Goal: Obtain resource: Obtain resource

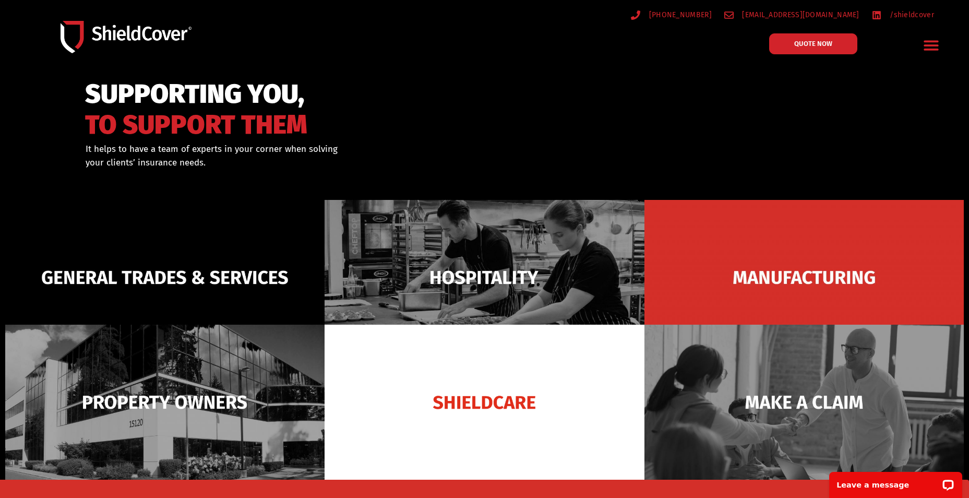
click at [930, 49] on icon "Menu Toggle" at bounding box center [931, 46] width 15 height 10
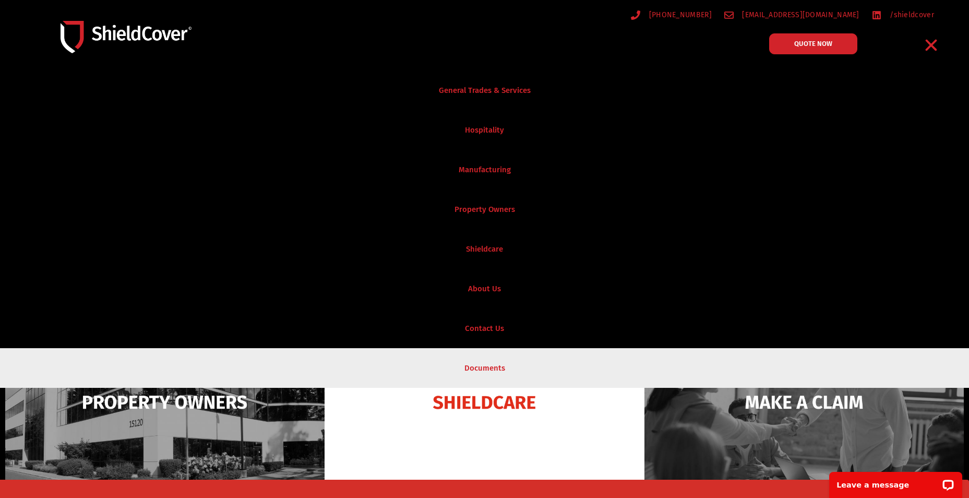
click at [480, 369] on link "Documents" at bounding box center [484, 368] width 969 height 40
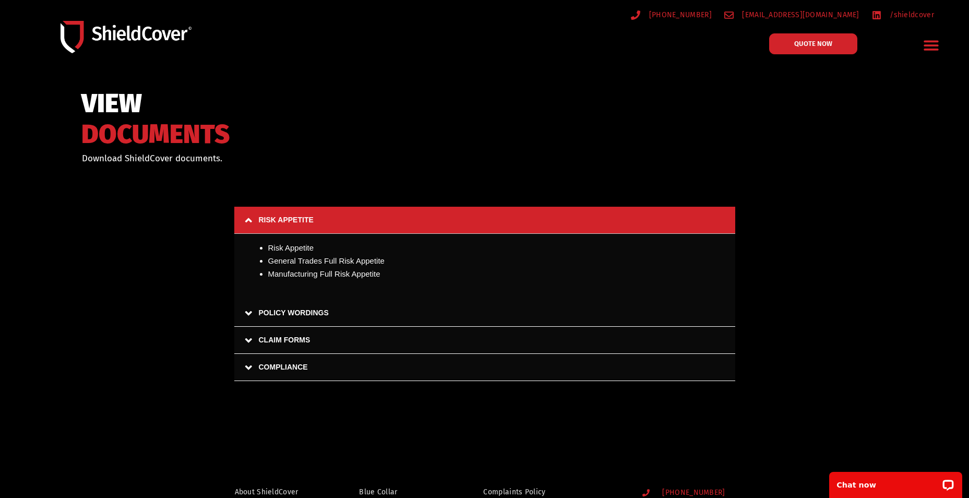
click at [289, 341] on link "CLAIM FORMS" at bounding box center [484, 340] width 501 height 27
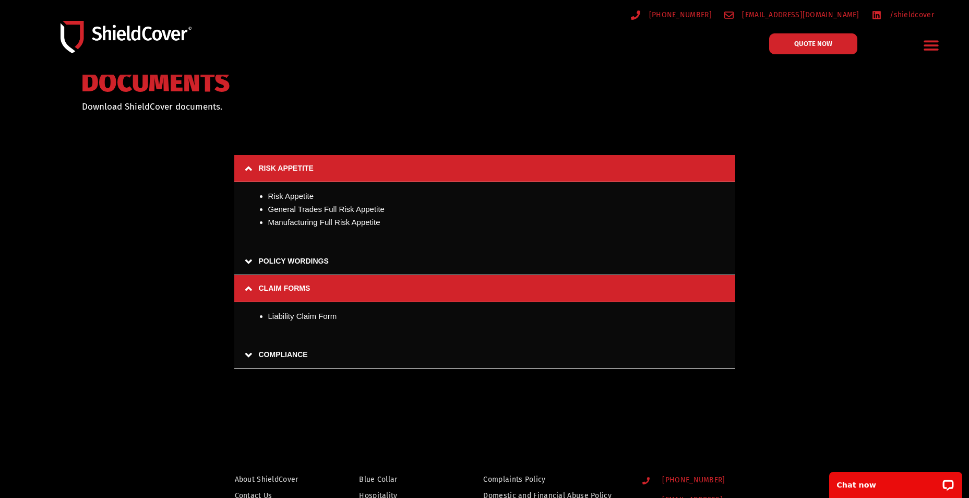
scroll to position [52, 0]
click at [260, 353] on link "COMPLIANCE" at bounding box center [484, 354] width 501 height 27
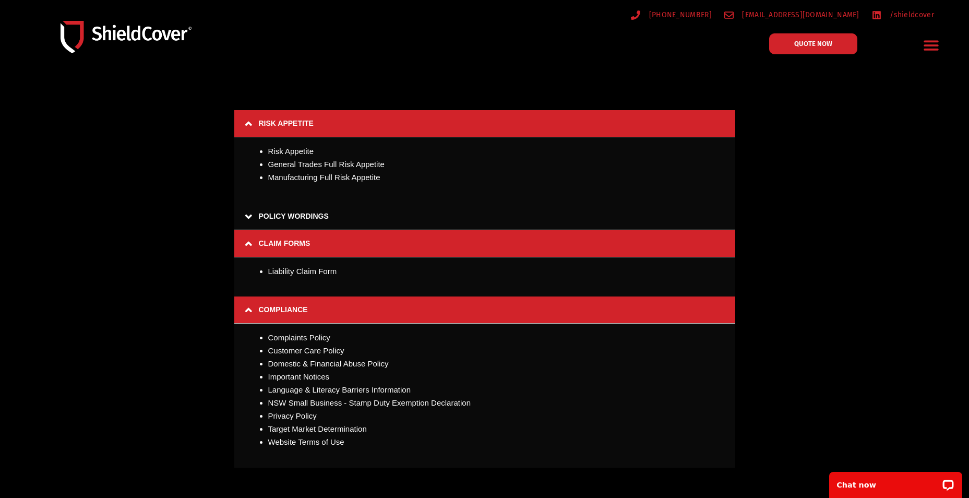
scroll to position [0, 0]
